Goal: Task Accomplishment & Management: Use online tool/utility

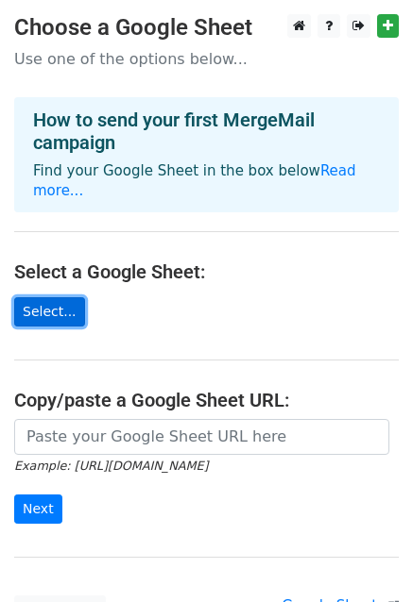
click at [42, 297] on link "Select..." at bounding box center [49, 311] width 71 height 29
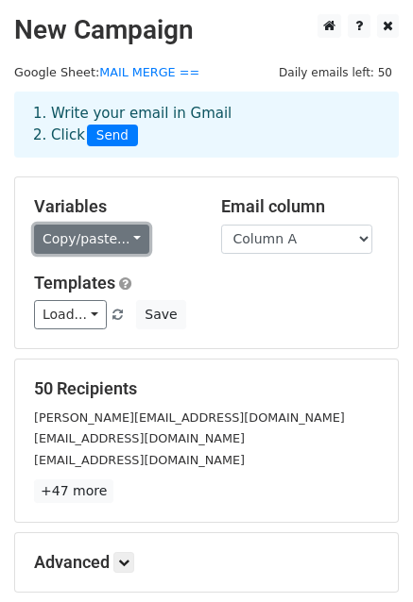
click at [113, 248] on link "Copy/paste..." at bounding box center [91, 239] width 115 height 29
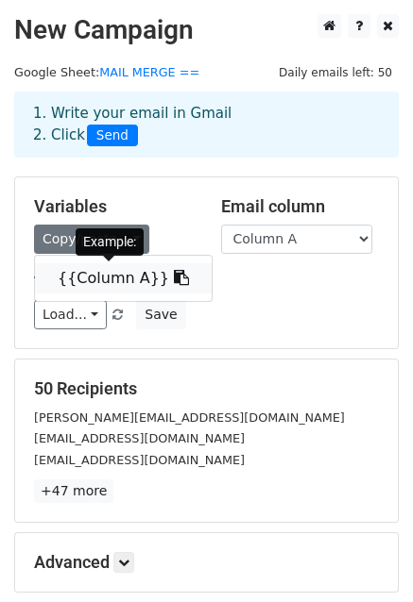
click at [110, 275] on link "{{Column A}}" at bounding box center [123, 278] width 177 height 30
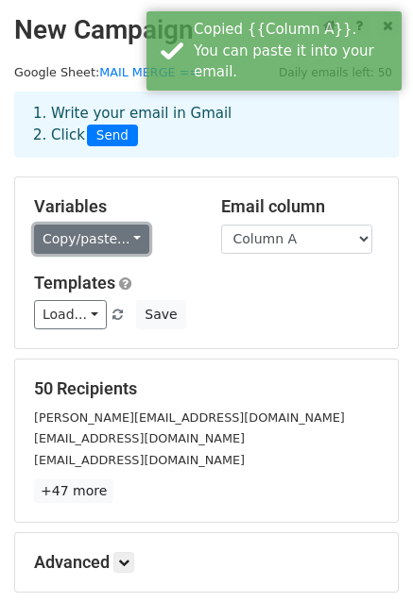
click at [93, 233] on link "Copy/paste..." at bounding box center [91, 239] width 115 height 29
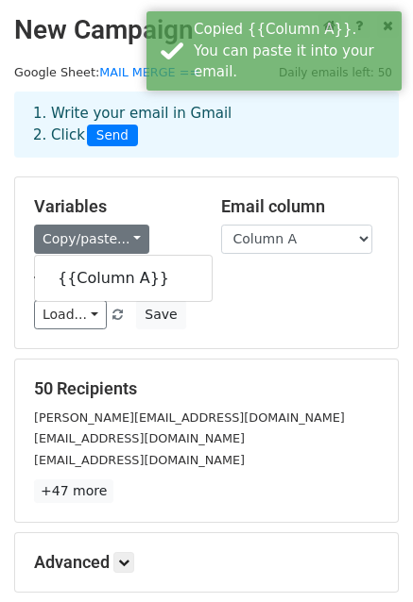
click at [185, 255] on div "Variables Copy/paste... {{Column A}} Email column Column A Templates Load... No…" at bounding box center [206, 262] width 382 height 171
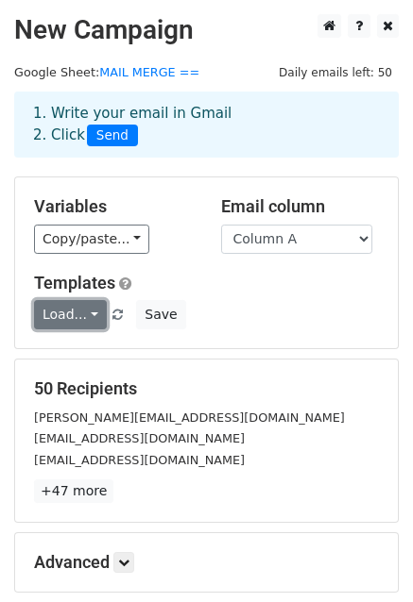
click at [91, 307] on link "Load..." at bounding box center [70, 314] width 73 height 29
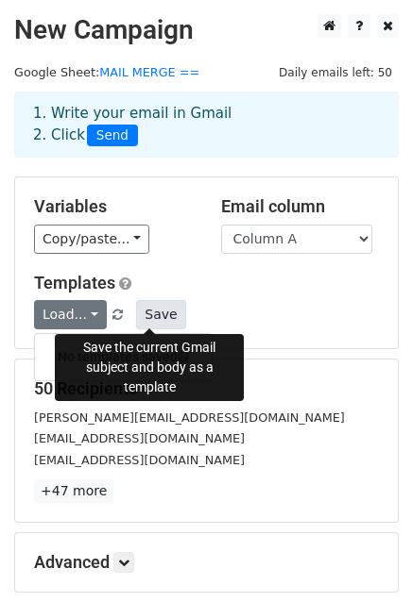
click at [140, 314] on button "Save" at bounding box center [160, 314] width 49 height 29
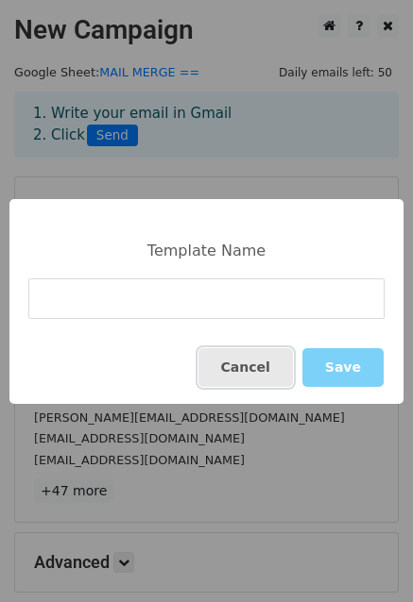
click at [262, 366] on button "Cancel" at bounding box center [245, 367] width 94 height 39
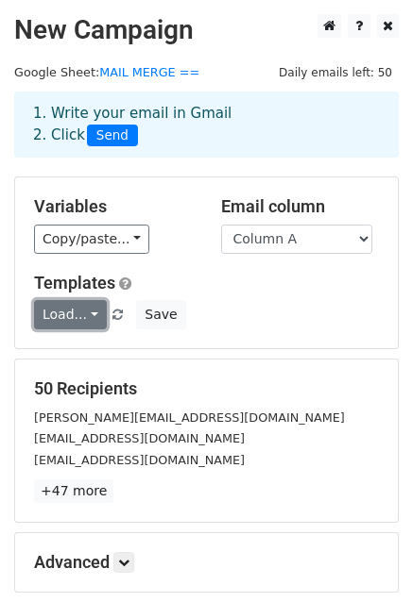
click at [63, 317] on link "Load..." at bounding box center [70, 314] width 73 height 29
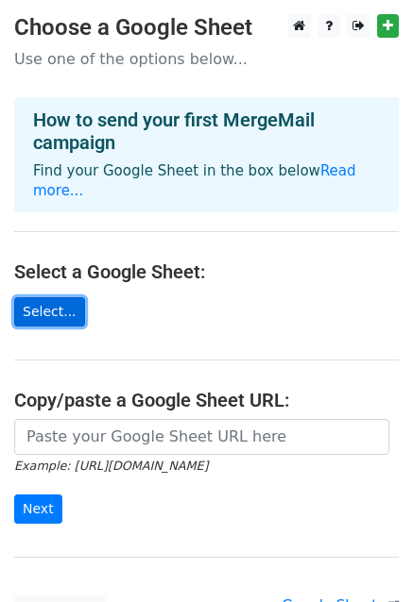
click at [33, 297] on link "Select..." at bounding box center [49, 311] width 71 height 29
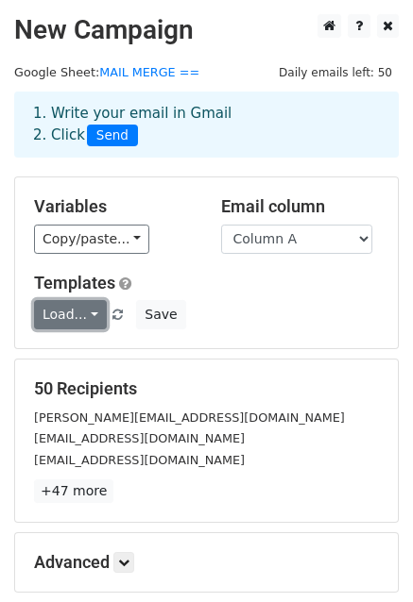
click at [77, 309] on link "Load..." at bounding box center [70, 314] width 73 height 29
click at [72, 309] on link "Load..." at bounding box center [70, 314] width 73 height 29
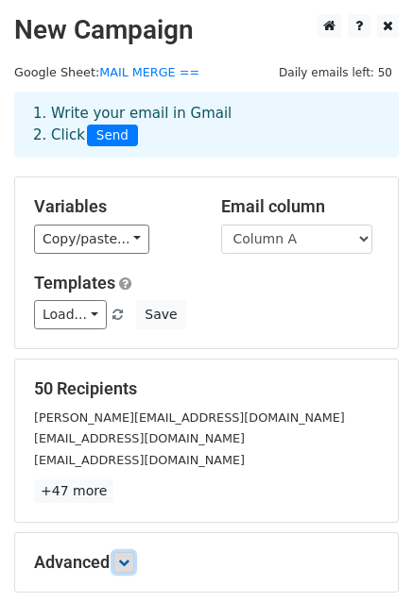
click at [126, 558] on icon at bounding box center [123, 562] width 11 height 11
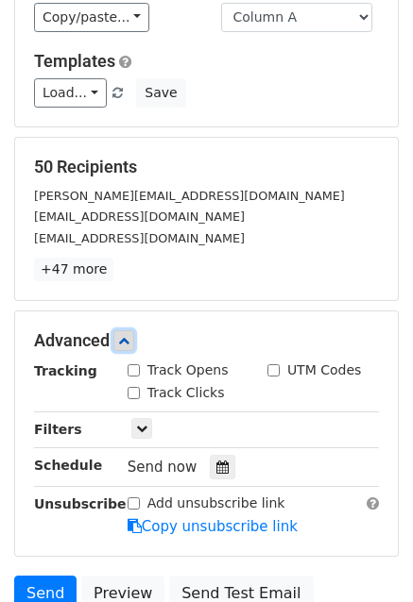
scroll to position [220, 0]
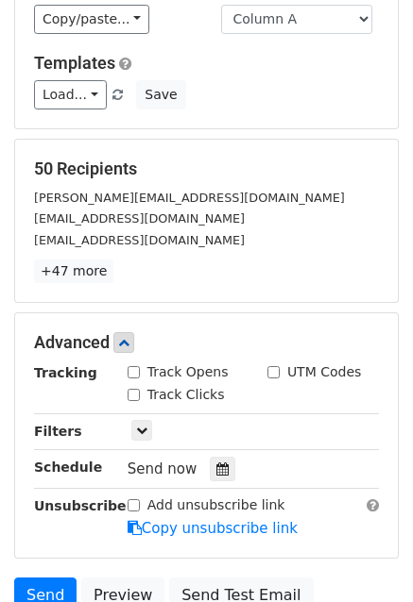
click at [135, 370] on input "Track Opens" at bounding box center [133, 372] width 12 height 12
checkbox input "true"
click at [133, 389] on input "Track Clicks" at bounding box center [133, 395] width 12 height 12
checkbox input "true"
click at [279, 366] on div "UTM Codes" at bounding box center [313, 373] width 93 height 20
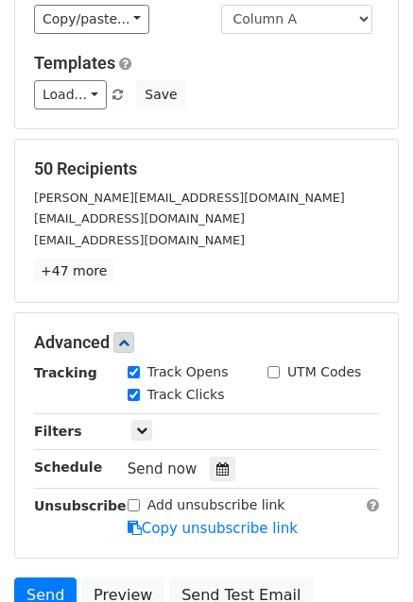
click at [279, 366] on div "UTM Codes" at bounding box center [313, 373] width 93 height 20
click at [268, 369] on input "UTM Codes" at bounding box center [273, 372] width 12 height 12
checkbox input "true"
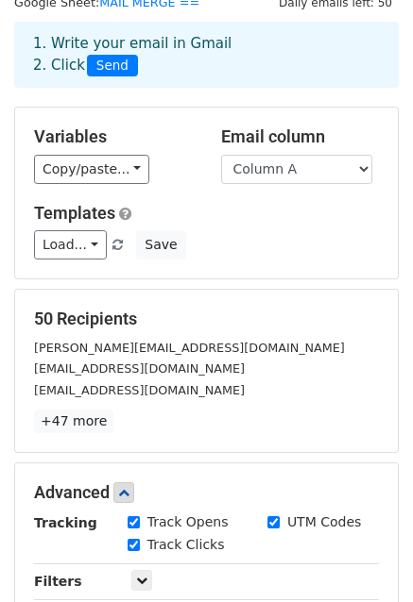
scroll to position [68, 0]
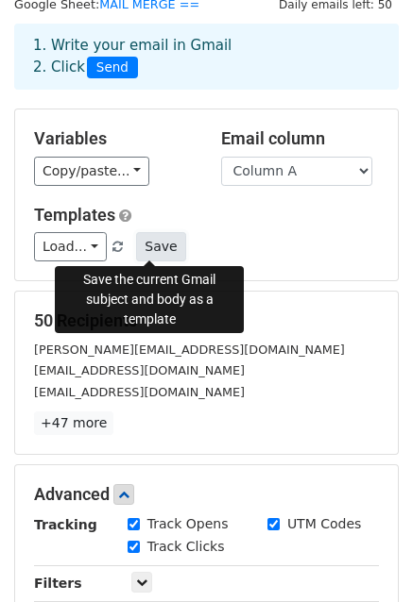
click at [136, 252] on button "Save" at bounding box center [160, 246] width 49 height 29
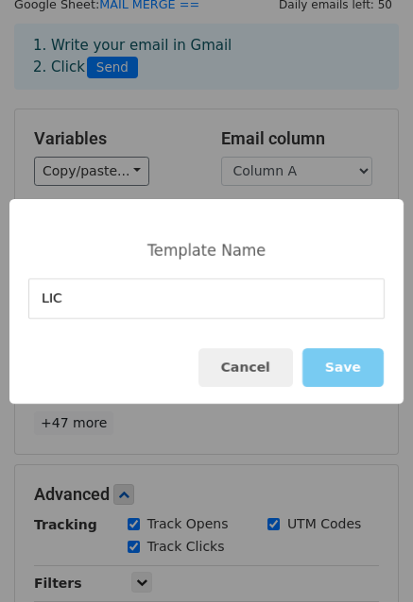
type input "LIC"
click at [349, 369] on button "Save" at bounding box center [342, 367] width 81 height 39
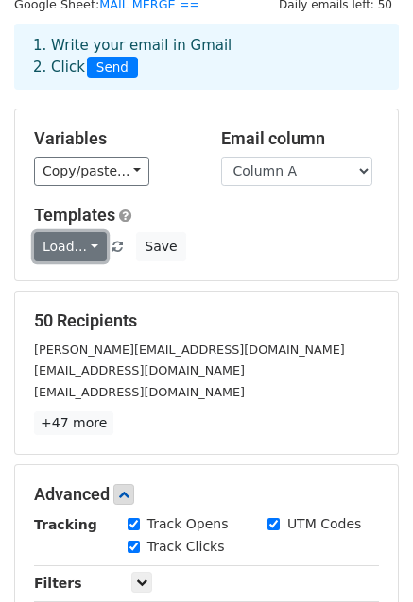
click at [82, 254] on link "Load..." at bounding box center [70, 246] width 73 height 29
click at [71, 281] on link "LIC" at bounding box center [109, 289] width 149 height 30
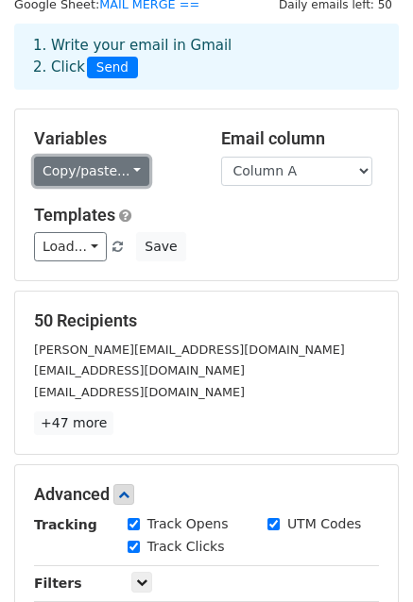
click at [93, 178] on link "Copy/paste..." at bounding box center [91, 171] width 115 height 29
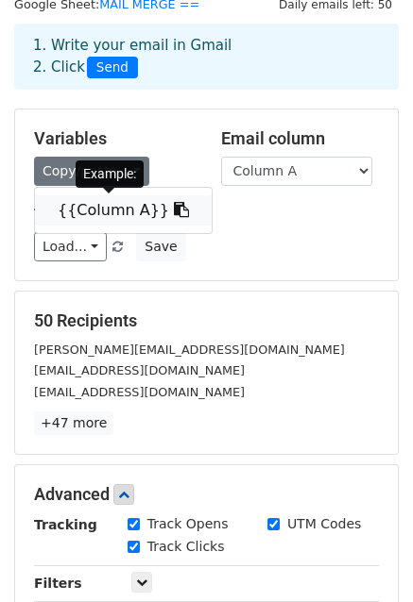
click at [174, 211] on icon at bounding box center [181, 209] width 15 height 15
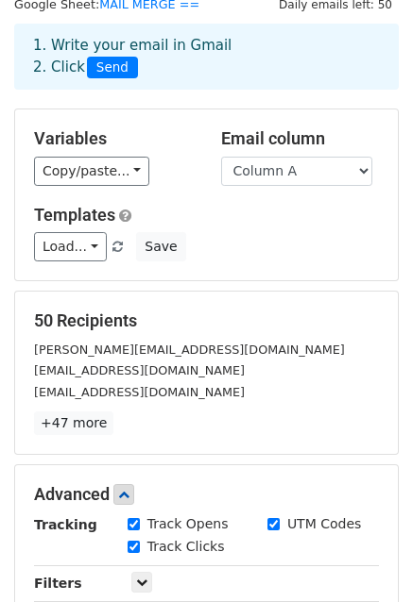
scroll to position [0, 0]
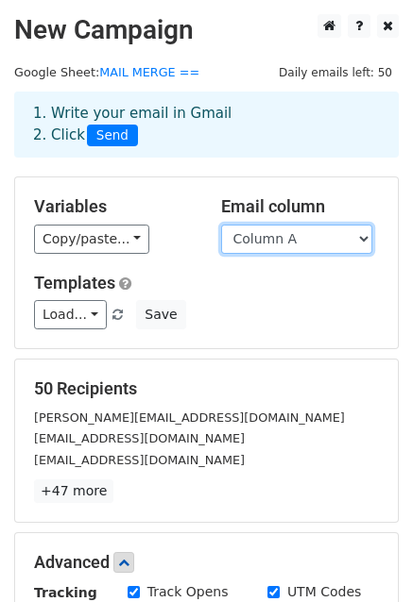
click at [245, 241] on select "Column A" at bounding box center [296, 239] width 151 height 29
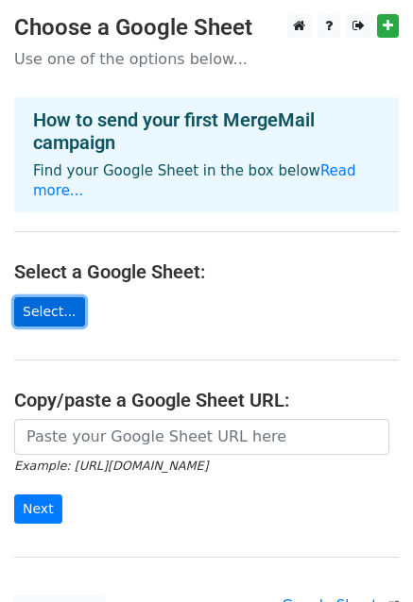
click at [42, 297] on link "Select..." at bounding box center [49, 311] width 71 height 29
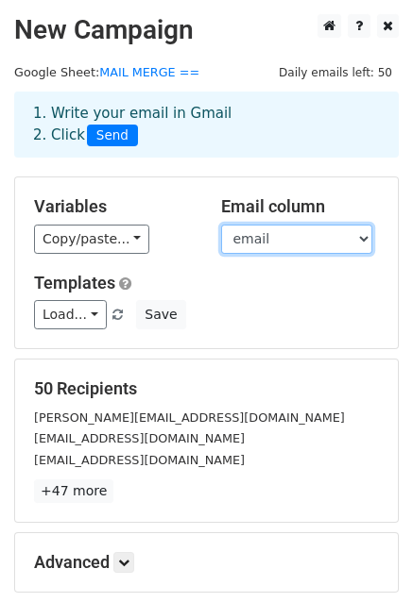
click at [251, 248] on select "name email" at bounding box center [296, 239] width 151 height 29
click at [221, 225] on select "name email" at bounding box center [296, 239] width 151 height 29
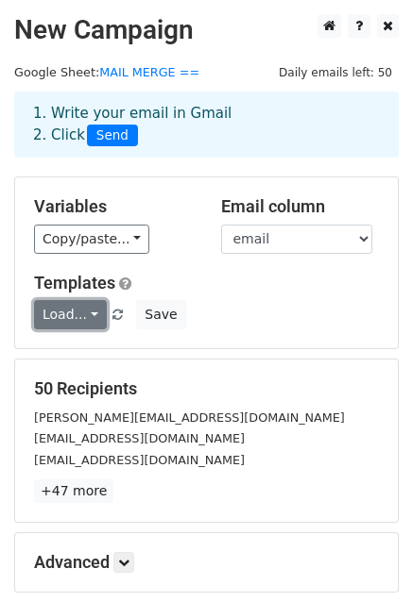
click at [91, 320] on link "Load..." at bounding box center [70, 314] width 73 height 29
click at [76, 356] on link "LIC" at bounding box center [109, 357] width 149 height 30
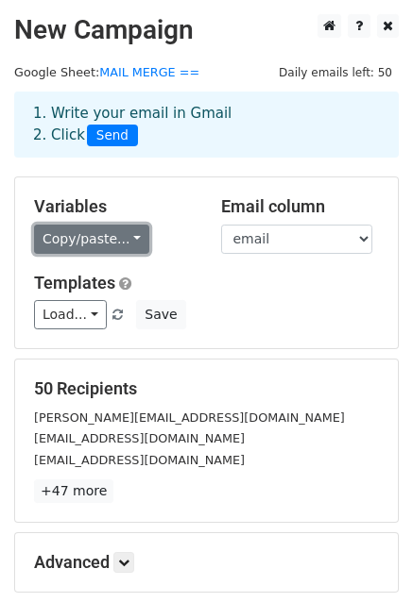
click at [69, 248] on link "Copy/paste..." at bounding box center [91, 239] width 115 height 29
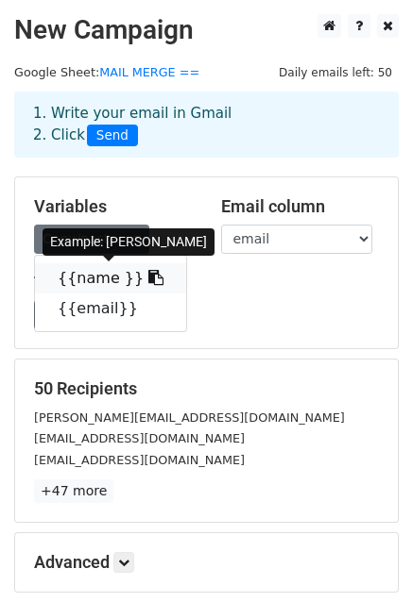
click at [79, 277] on link "{{name }}" at bounding box center [110, 278] width 151 height 30
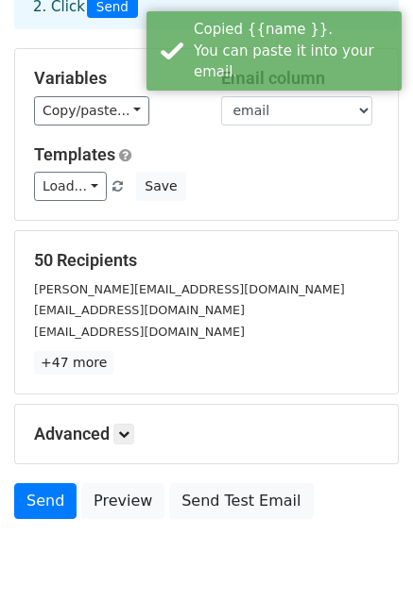
scroll to position [204, 0]
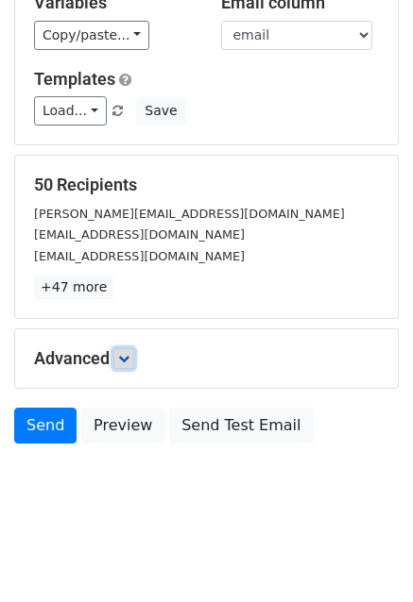
click at [128, 354] on icon at bounding box center [123, 358] width 11 height 11
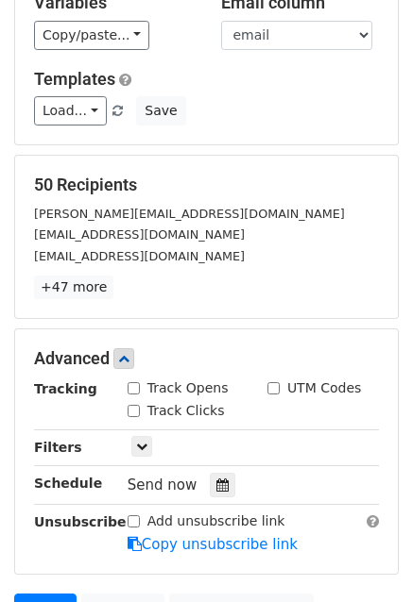
click at [136, 385] on input "Track Opens" at bounding box center [133, 388] width 12 height 12
checkbox input "true"
click at [132, 406] on input "Track Clicks" at bounding box center [133, 411] width 12 height 12
checkbox input "true"
click at [277, 388] on input "UTM Codes" at bounding box center [273, 388] width 12 height 12
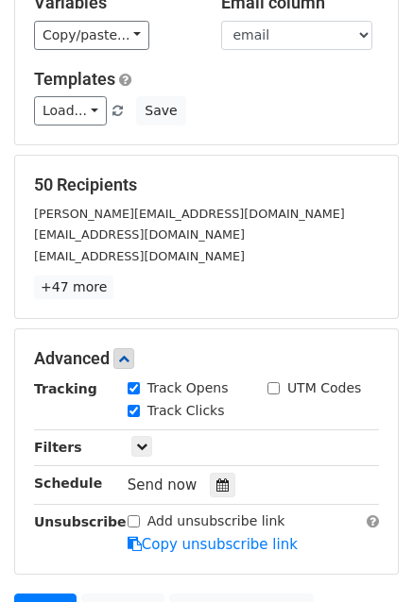
checkbox input "true"
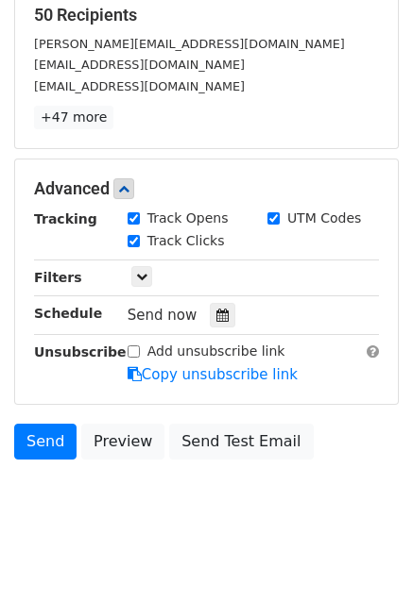
scroll to position [387, 0]
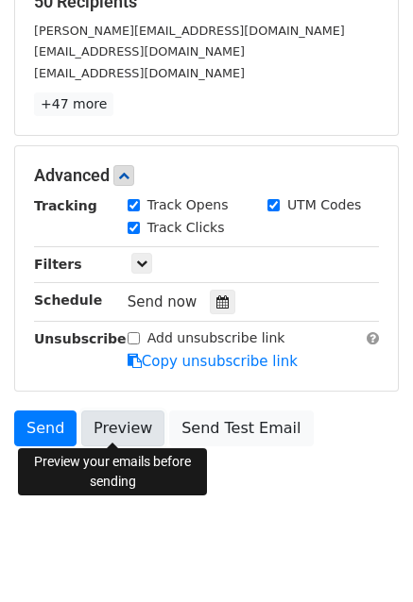
click at [107, 430] on link "Preview" at bounding box center [122, 429] width 83 height 36
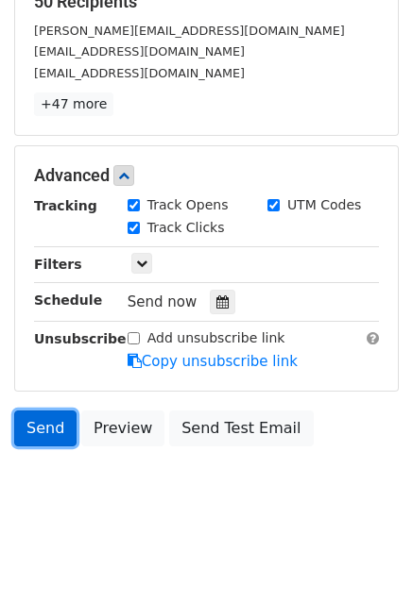
click at [50, 420] on link "Send" at bounding box center [45, 429] width 62 height 36
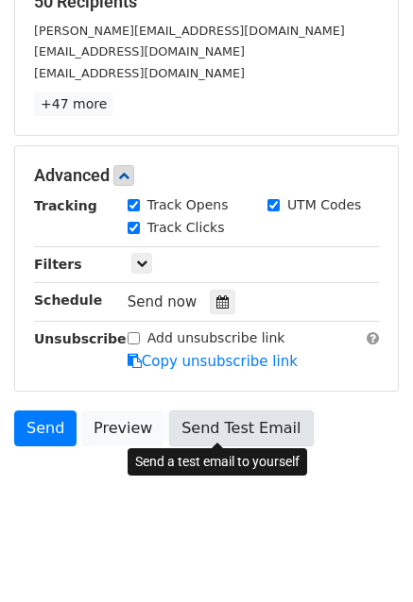
click at [220, 420] on link "Send Test Email" at bounding box center [241, 429] width 144 height 36
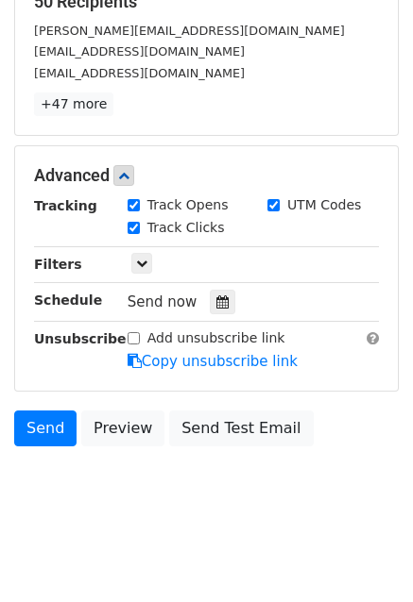
scroll to position [0, 0]
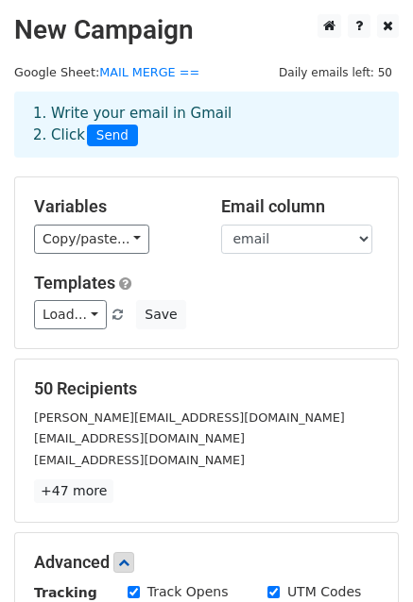
click at [105, 138] on span "Send" at bounding box center [112, 136] width 51 height 23
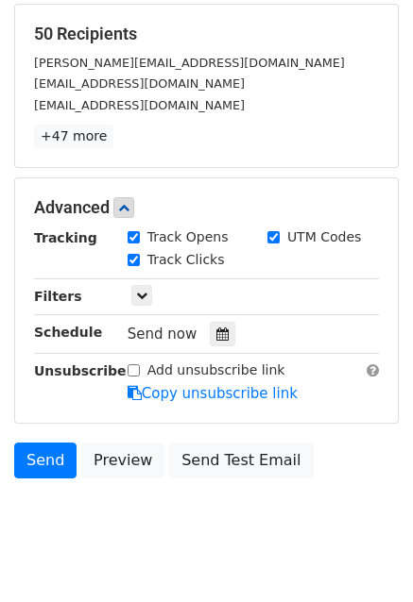
scroll to position [387, 0]
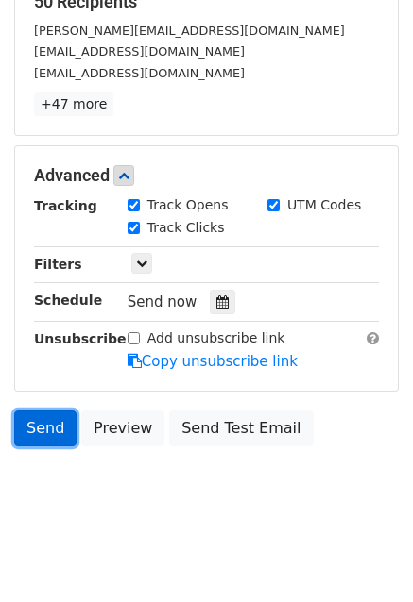
click at [62, 430] on link "Send" at bounding box center [45, 429] width 62 height 36
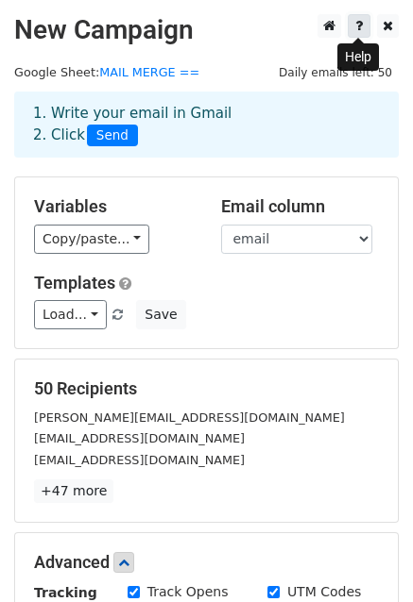
click at [361, 32] on icon at bounding box center [359, 25] width 8 height 13
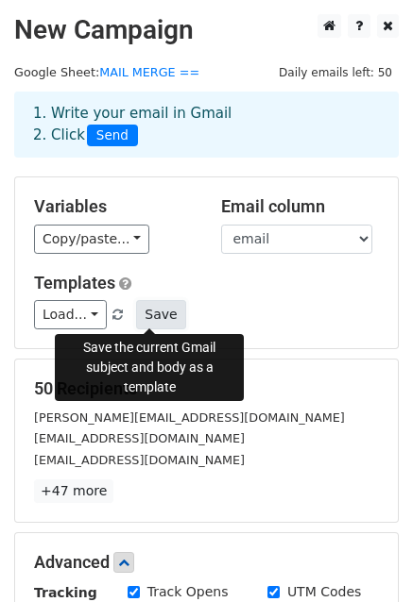
click at [147, 313] on button "Save" at bounding box center [160, 314] width 49 height 29
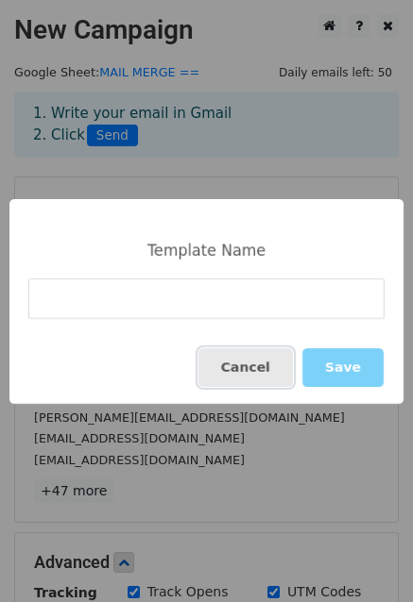
click at [254, 369] on button "Cancel" at bounding box center [245, 367] width 94 height 39
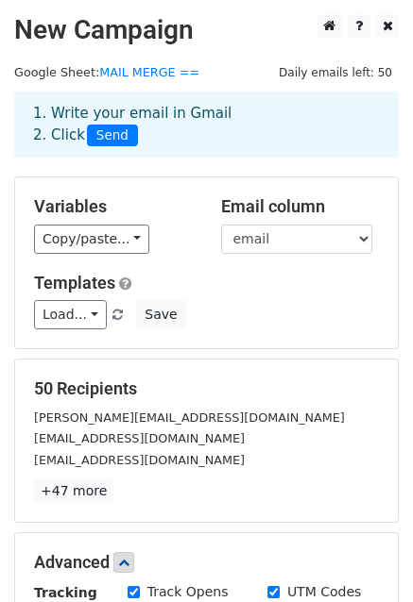
scroll to position [387, 0]
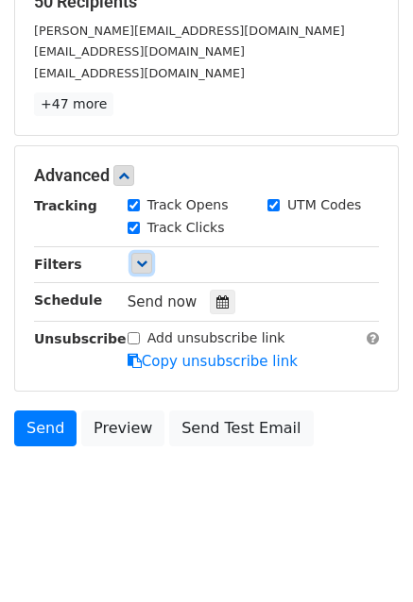
click at [143, 260] on icon at bounding box center [141, 263] width 11 height 11
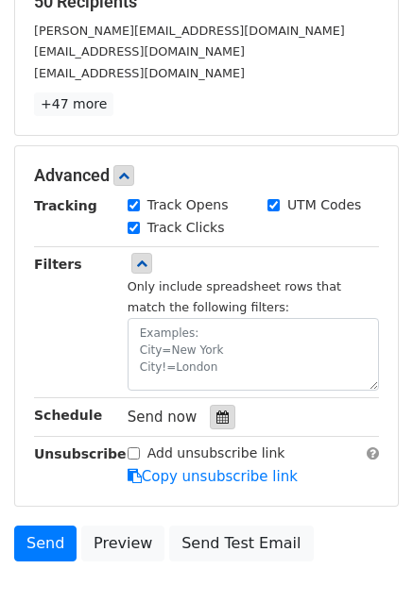
click at [215, 425] on div at bounding box center [222, 417] width 25 height 25
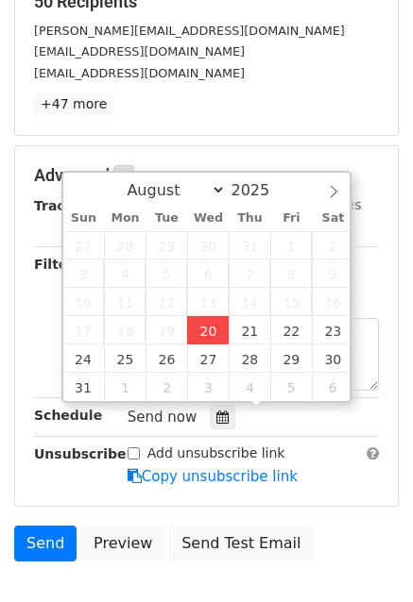
type input "2025-08-20 13:24"
type input "01"
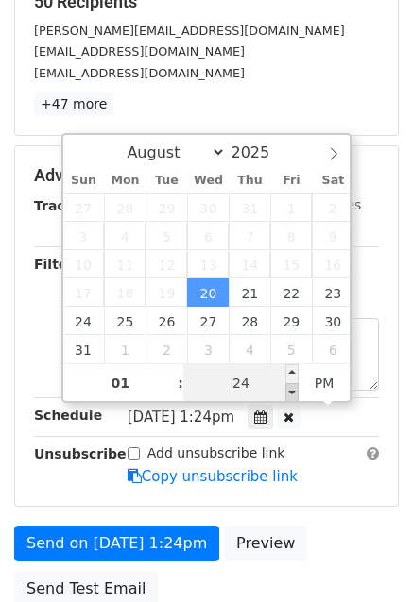
click at [289, 388] on span at bounding box center [291, 392] width 13 height 19
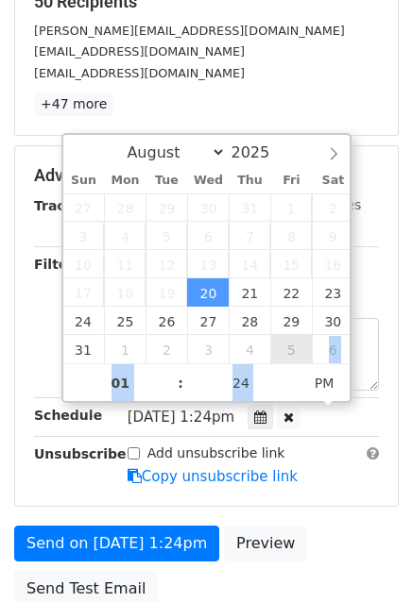
drag, startPoint x: 289, startPoint y: 388, endPoint x: 291, endPoint y: 362, distance: 26.5
click at [291, 362] on div "August September October November December 2025 Sun Mon Tue Wed Thu Fri Sat 27 …" at bounding box center [206, 268] width 291 height 270
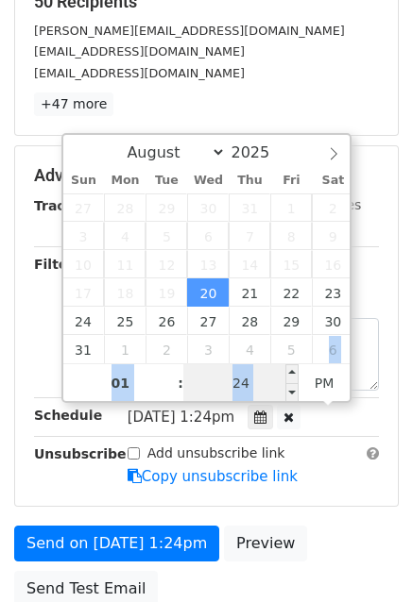
click at [245, 387] on input "24" at bounding box center [240, 383] width 115 height 38
type input "30"
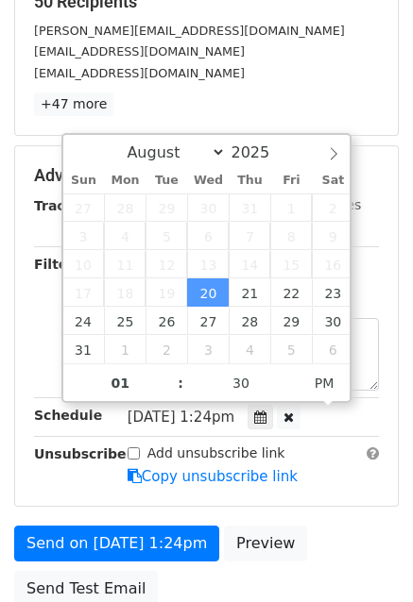
type input "2025-08-20 13:30"
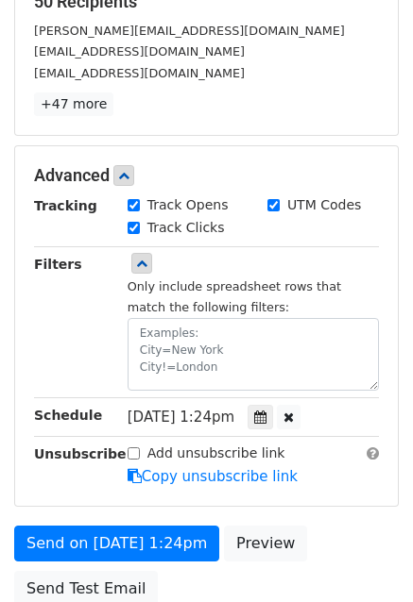
click at [353, 454] on div "Add unsubscribe link Copy unsubscribe link" at bounding box center [252, 465] width 279 height 43
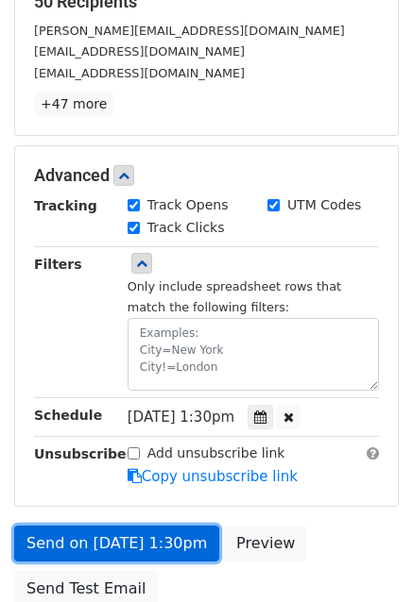
click at [139, 543] on link "Send on Aug 20 at 1:30pm" at bounding box center [116, 544] width 205 height 36
click at [164, 542] on link "Send on Aug 20 at 1:30pm" at bounding box center [116, 544] width 205 height 36
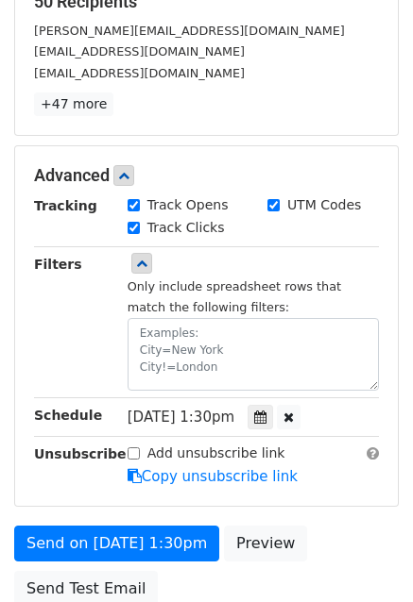
click at [274, 200] on input "UTM Codes" at bounding box center [273, 205] width 12 height 12
checkbox input "false"
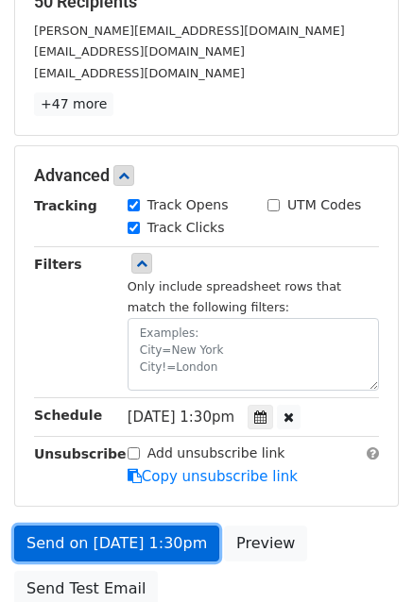
click at [91, 545] on link "Send on Aug 20 at 1:30pm" at bounding box center [116, 544] width 205 height 36
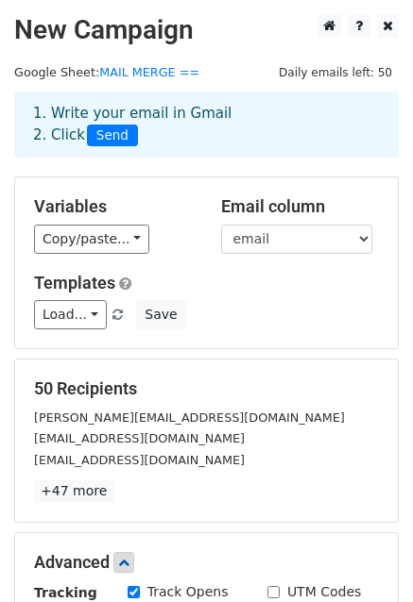
click at [101, 132] on span "Send" at bounding box center [112, 136] width 51 height 23
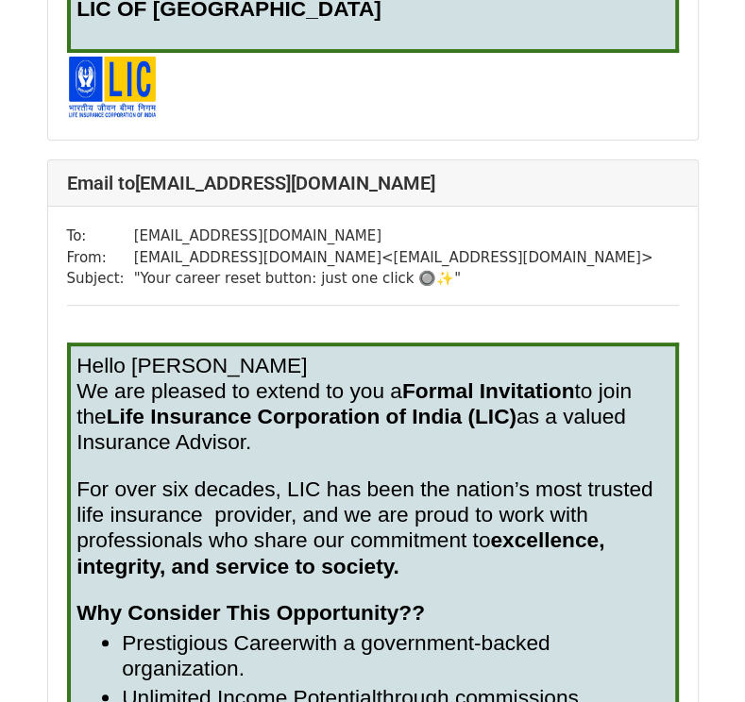
scroll to position [3965, 0]
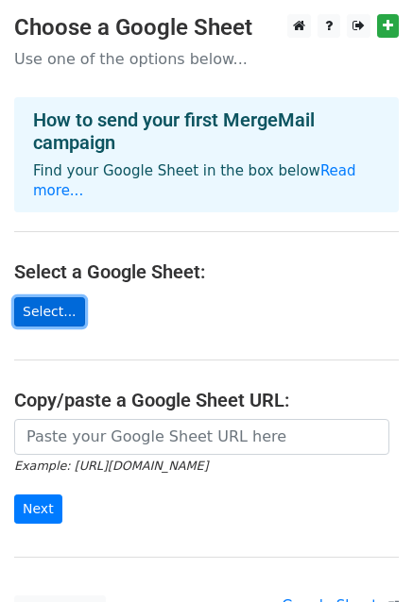
click at [51, 297] on link "Select..." at bounding box center [49, 311] width 71 height 29
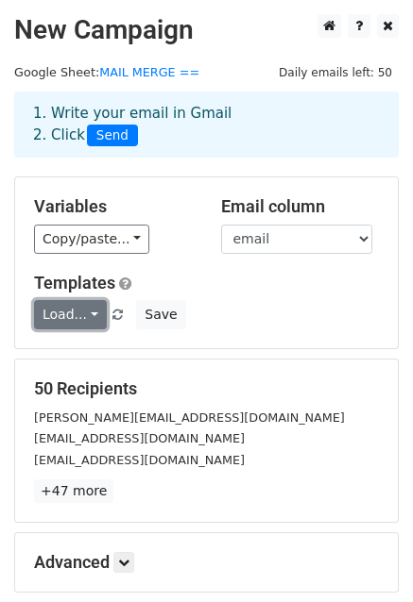
click at [58, 313] on link "Load..." at bounding box center [70, 314] width 73 height 29
click at [63, 342] on link "LIC" at bounding box center [109, 357] width 149 height 30
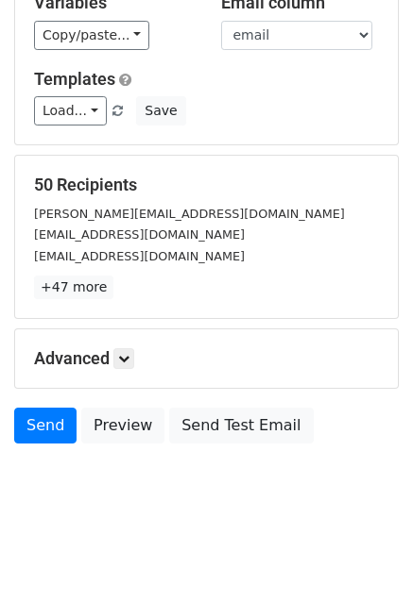
click at [412, 44] on main "New Campaign Daily emails left: 50 Google Sheet: MAIL MERGE == 1. Write your em…" at bounding box center [206, 131] width 413 height 643
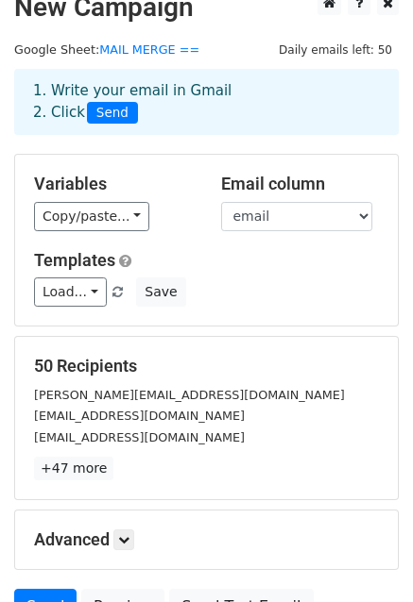
scroll to position [0, 0]
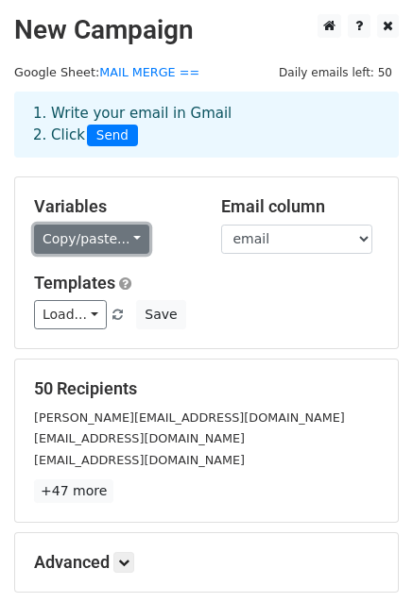
click at [87, 237] on link "Copy/paste..." at bounding box center [91, 239] width 115 height 29
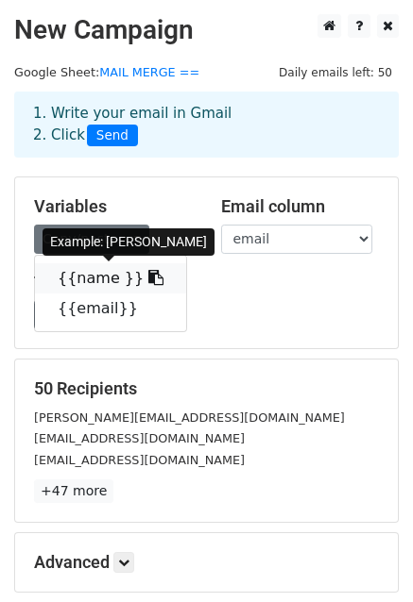
click at [83, 269] on link "{{name }}" at bounding box center [110, 278] width 151 height 30
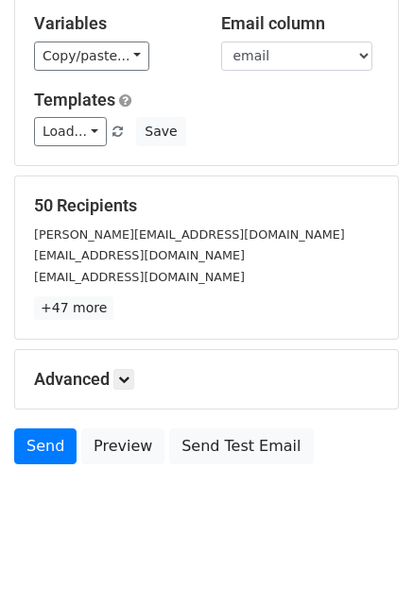
scroll to position [204, 0]
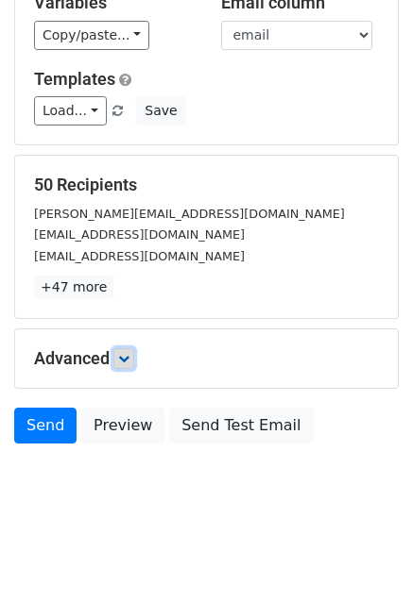
click at [127, 363] on link at bounding box center [123, 358] width 21 height 21
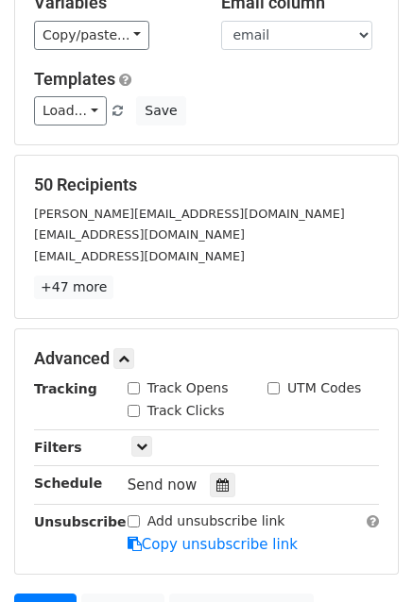
click at [128, 392] on input "Track Opens" at bounding box center [133, 388] width 12 height 12
checkbox input "true"
click at [129, 406] on input "Track Clicks" at bounding box center [133, 411] width 12 height 12
checkbox input "true"
click at [44, 600] on link "Send" at bounding box center [45, 612] width 62 height 36
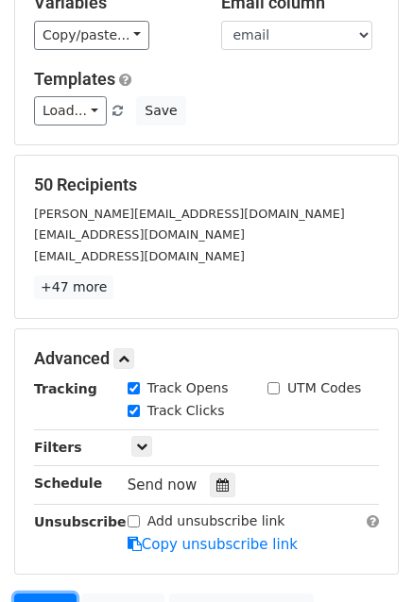
scroll to position [0, 0]
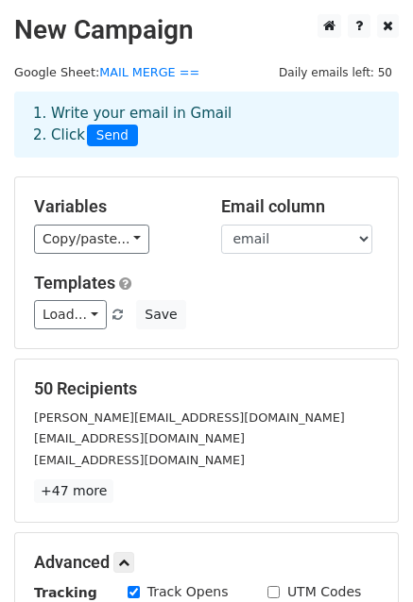
click at [110, 134] on span "Send" at bounding box center [112, 136] width 51 height 23
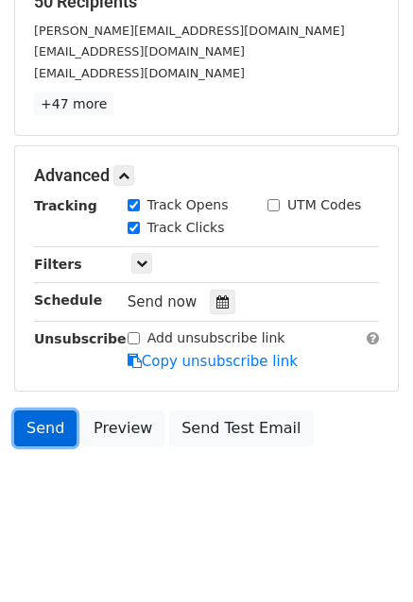
click at [42, 427] on link "Send" at bounding box center [45, 429] width 62 height 36
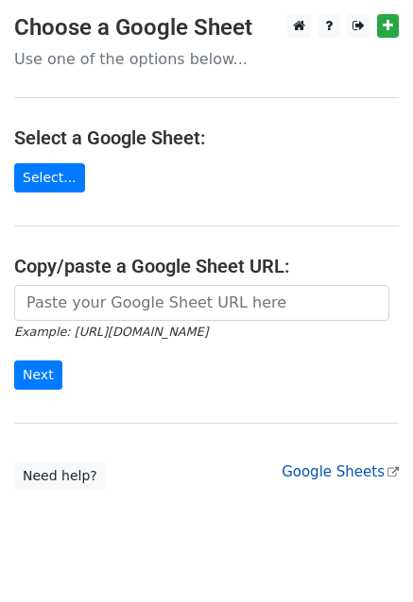
click at [391, 475] on icon at bounding box center [392, 472] width 11 height 11
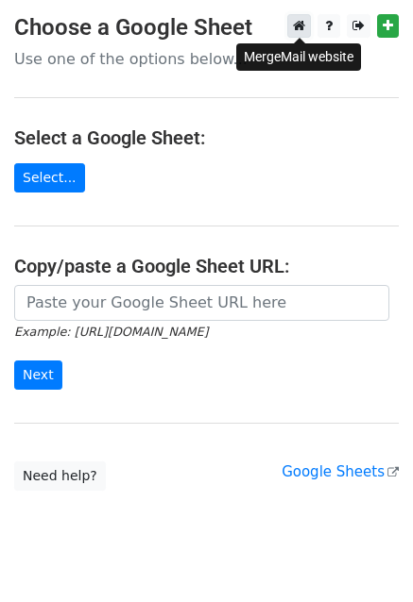
click at [290, 28] on link at bounding box center [299, 26] width 24 height 24
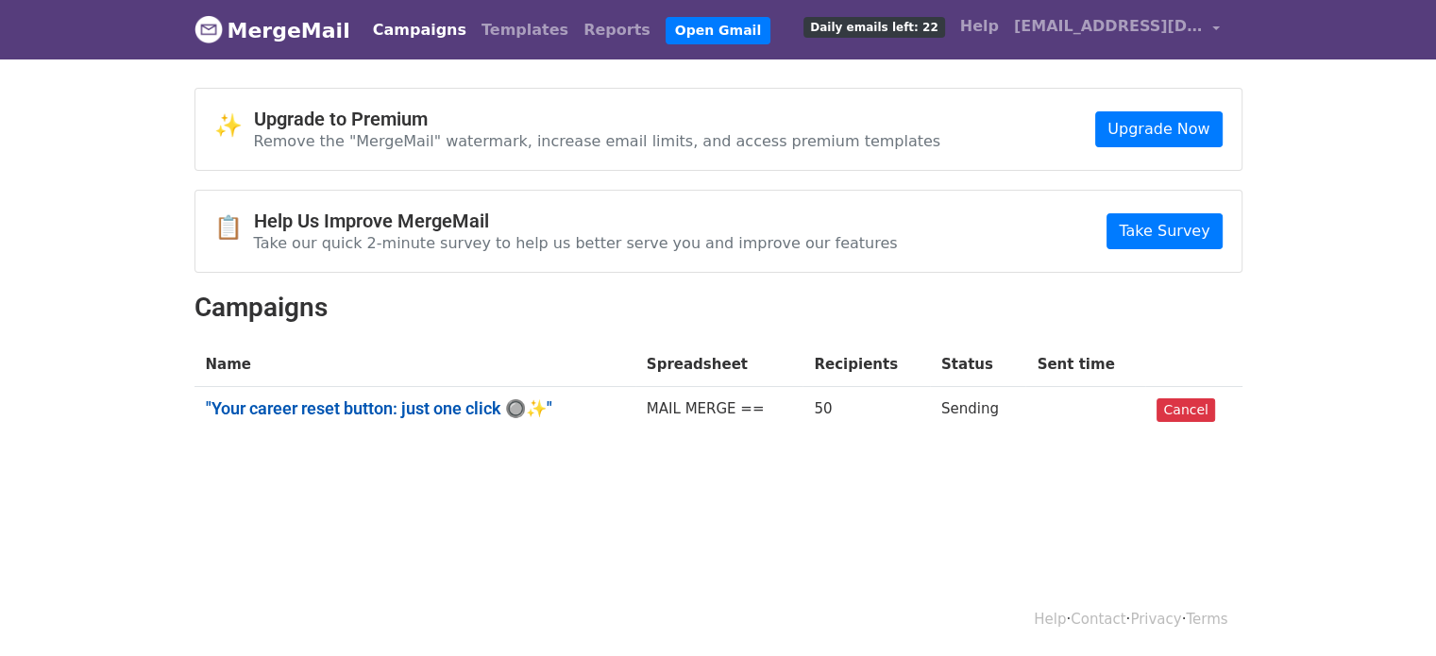
click at [444, 407] on link ""Your career reset button: just one click 🔘✨"" at bounding box center [415, 408] width 418 height 21
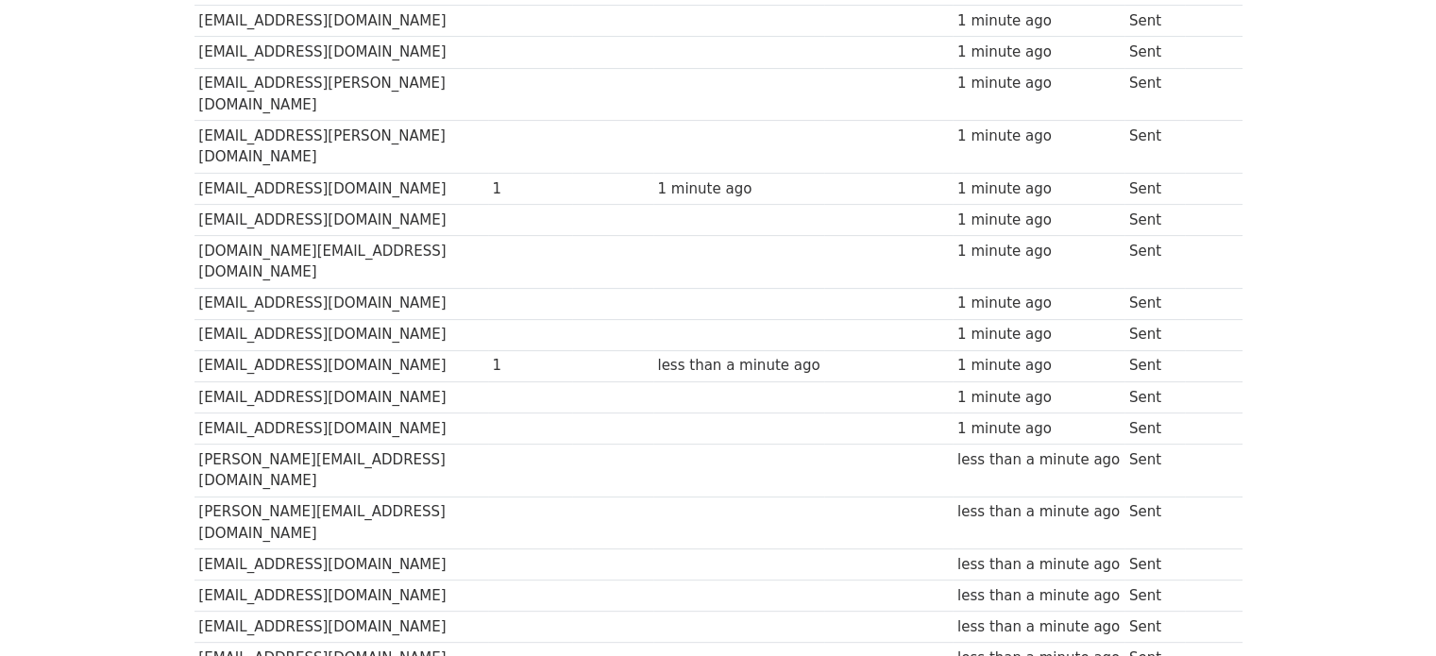
scroll to position [1148, 0]
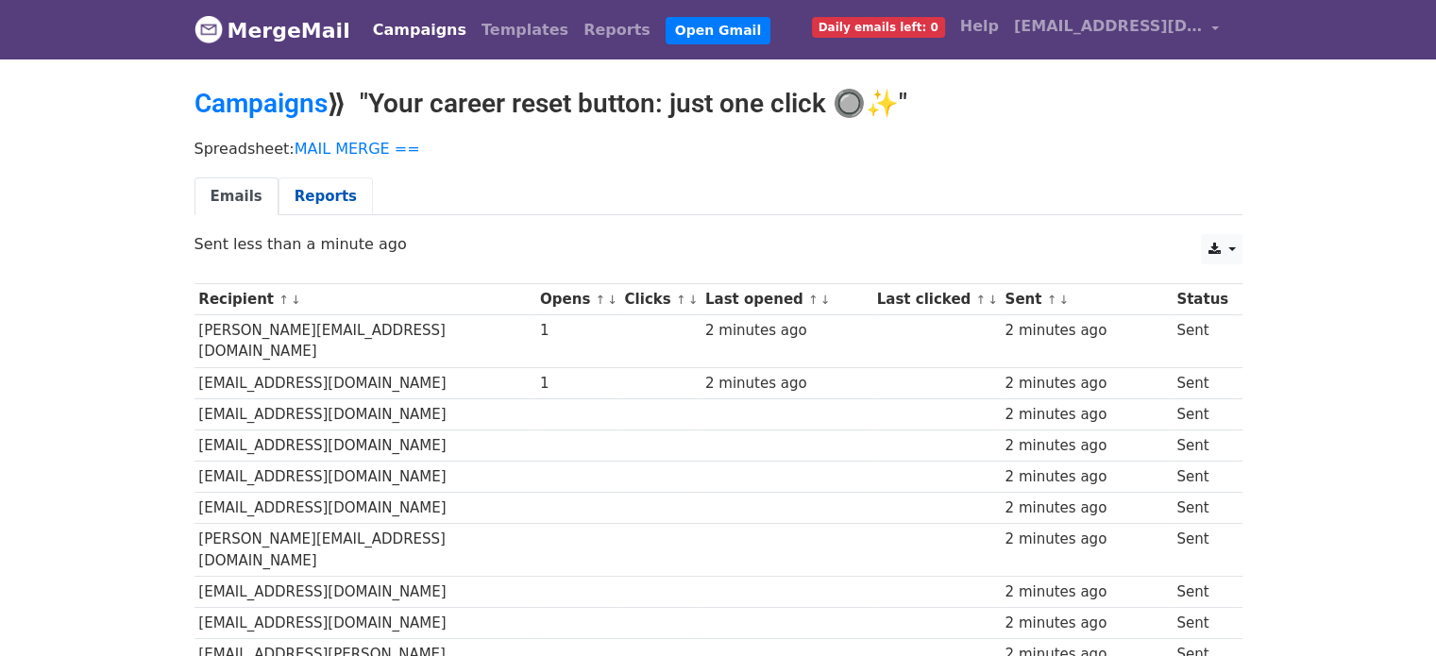
click at [310, 192] on link "Reports" at bounding box center [326, 196] width 94 height 39
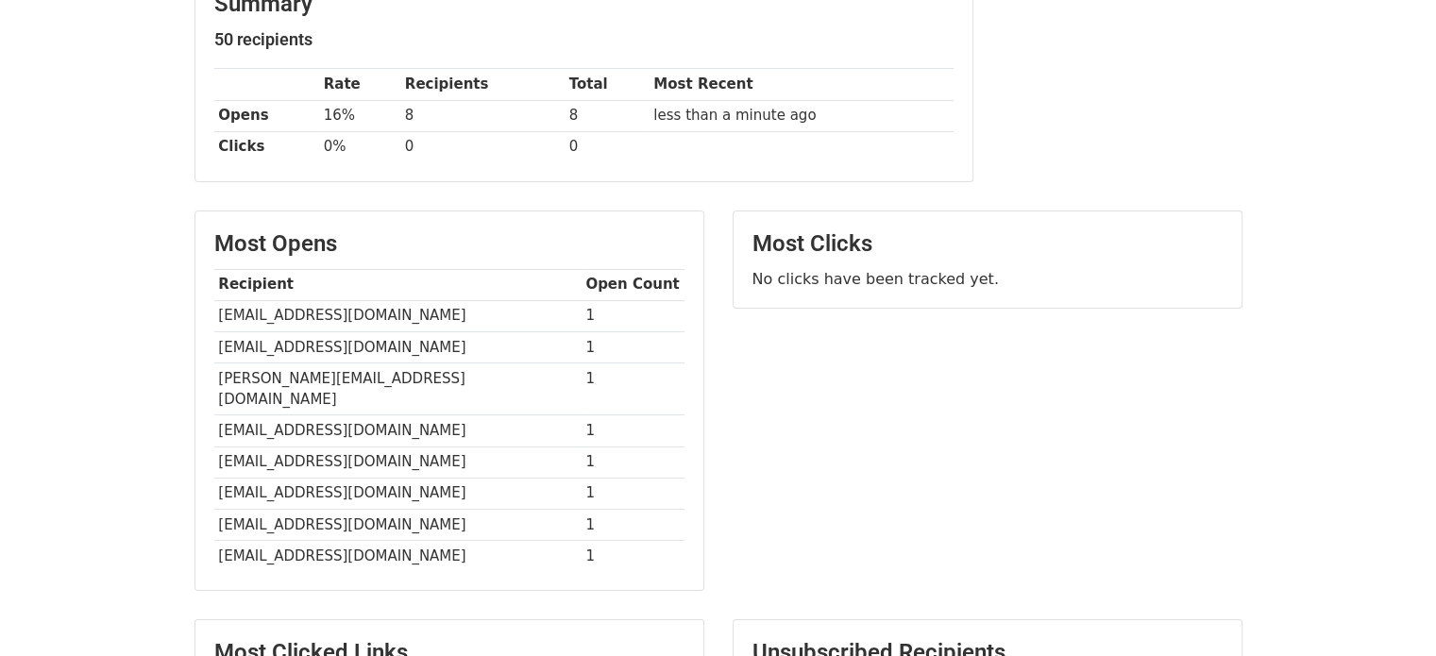
scroll to position [64, 0]
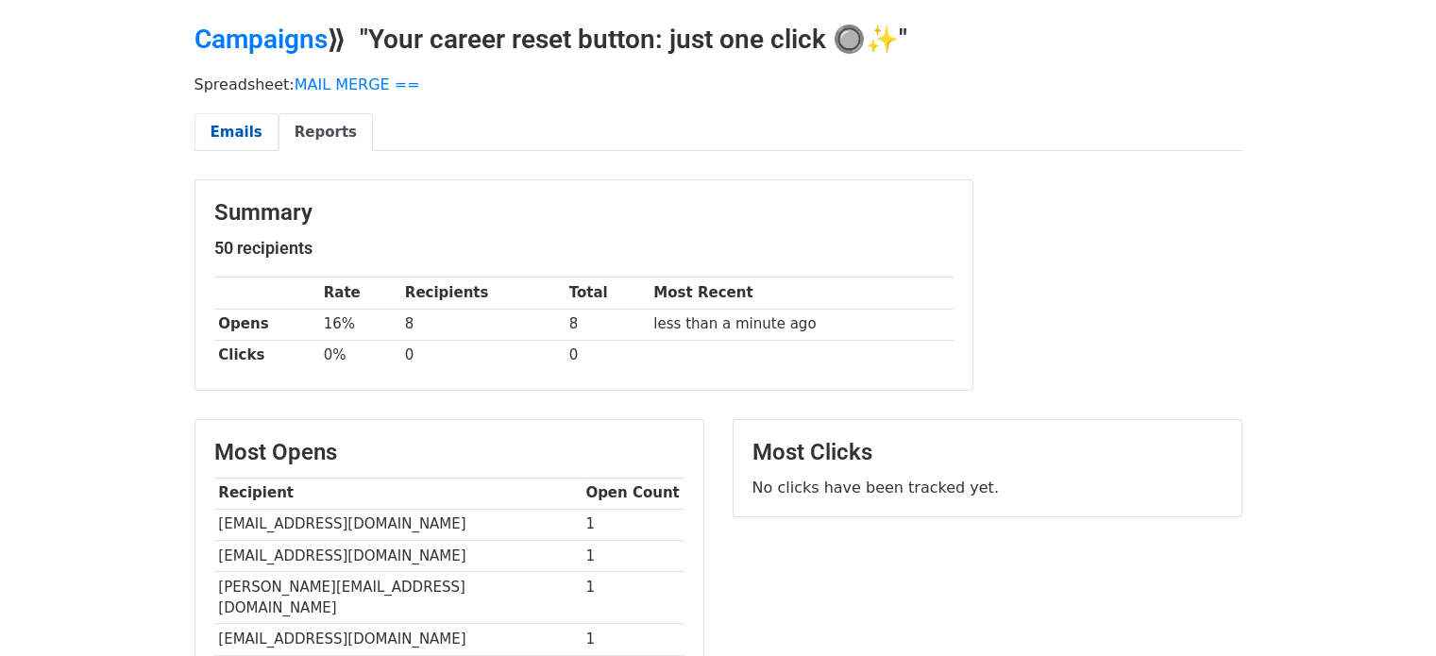
click at [237, 131] on link "Emails" at bounding box center [236, 132] width 84 height 39
